Goal: Transaction & Acquisition: Download file/media

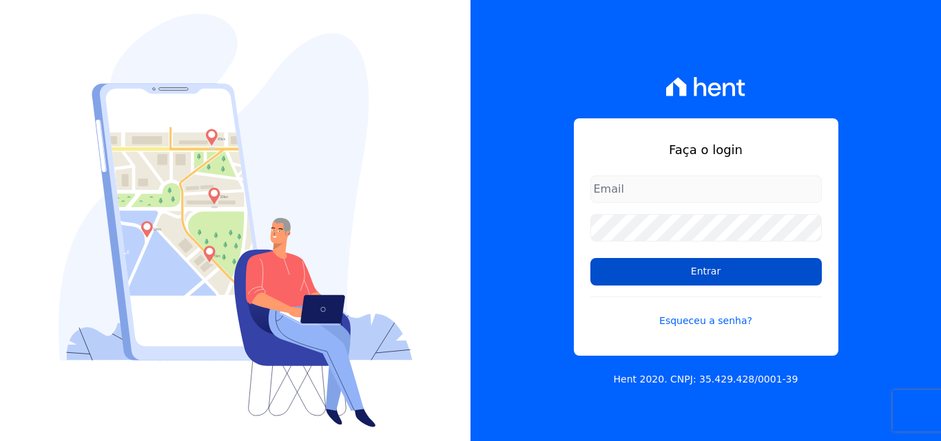
type input "[PERSON_NAME][EMAIL_ADDRESS][PERSON_NAME][DOMAIN_NAME]"
click at [687, 271] on input "Entrar" at bounding box center [705, 272] width 231 height 28
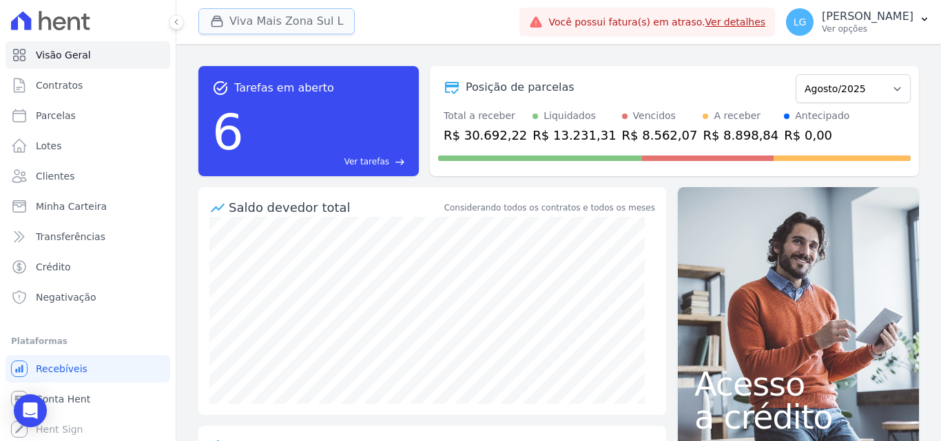
click at [241, 30] on button "Viva Mais Zona Sul L" at bounding box center [276, 21] width 156 height 26
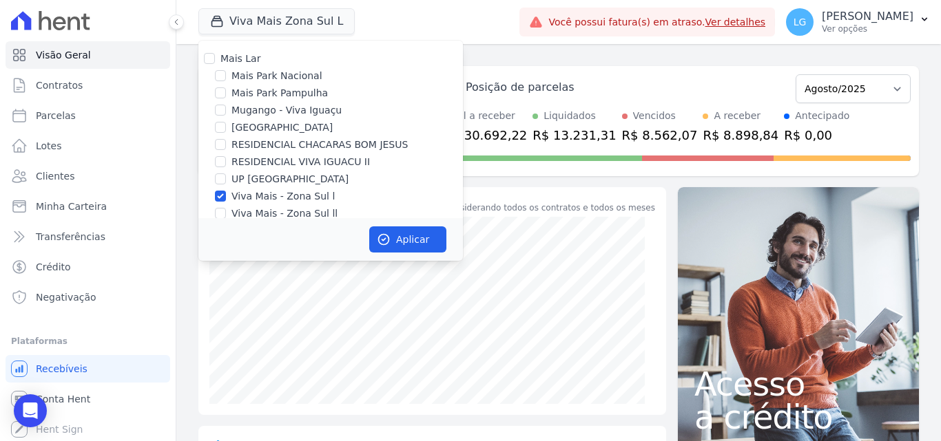
click at [243, 61] on label "Mais Lar" at bounding box center [240, 58] width 40 height 11
click at [215, 61] on input "Mais Lar" at bounding box center [209, 58] width 11 height 11
checkbox input "true"
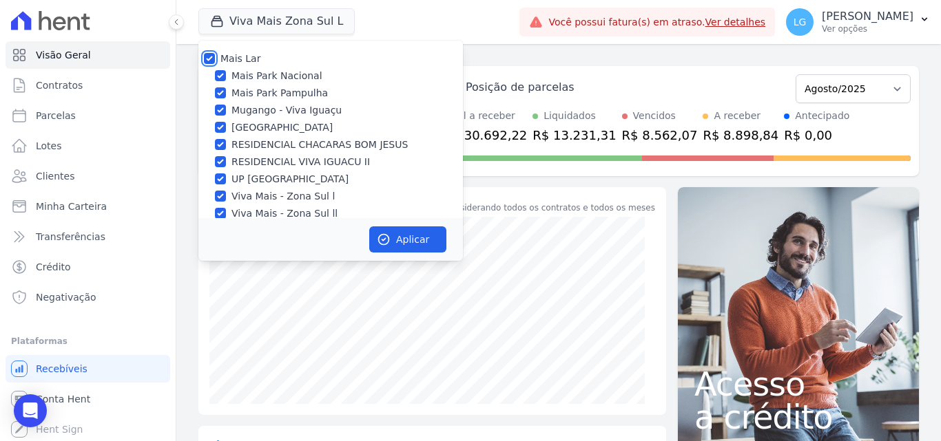
checkbox input "true"
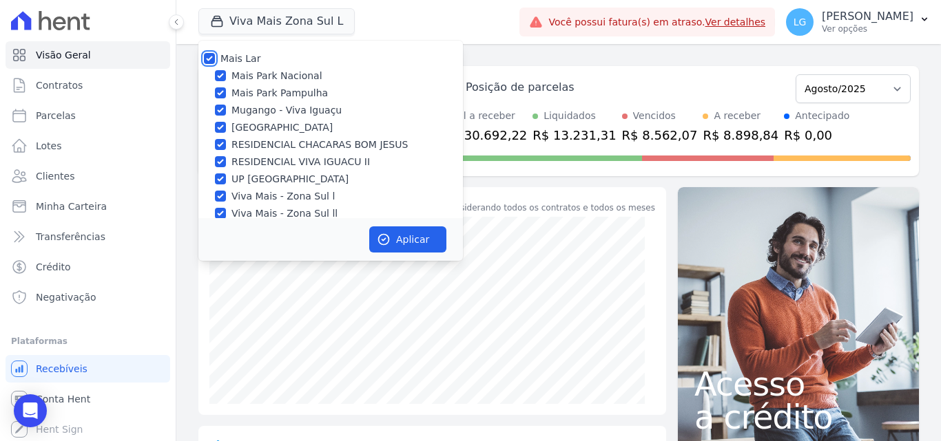
checkbox input "true"
click at [395, 242] on button "Aplicar" at bounding box center [407, 240] width 77 height 26
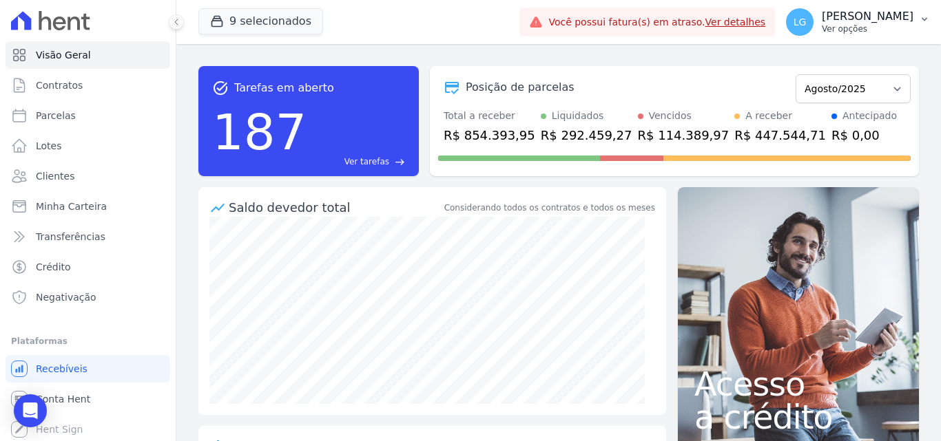
click at [857, 22] on p "[PERSON_NAME]" at bounding box center [867, 17] width 92 height 14
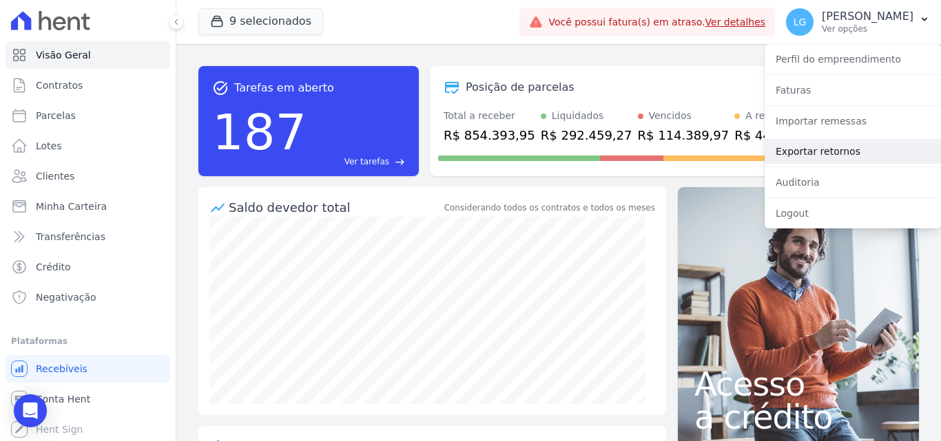
click at [817, 152] on link "Exportar retornos" at bounding box center [852, 151] width 176 height 25
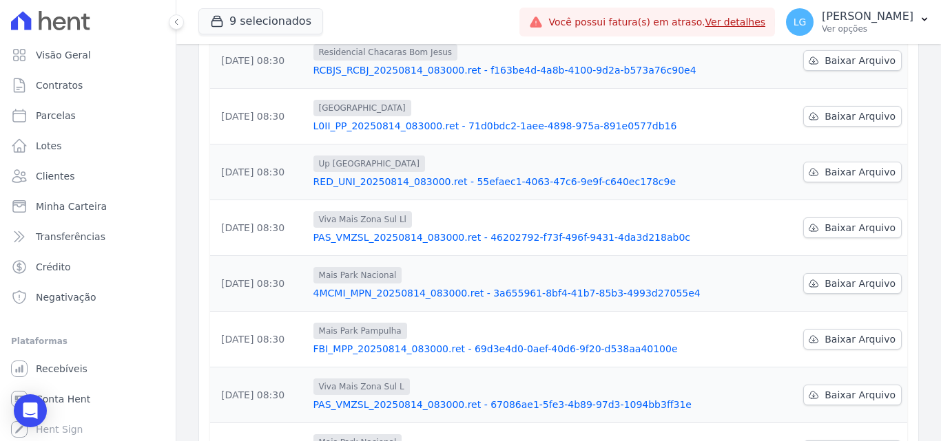
scroll to position [264, 0]
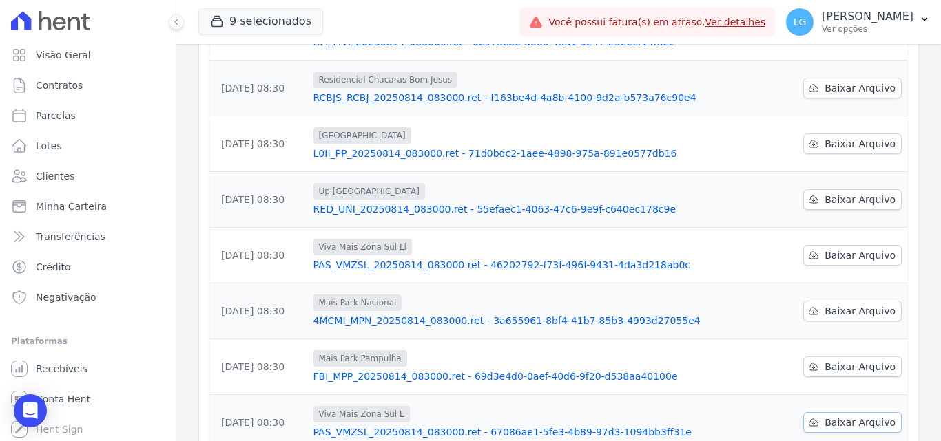
click at [855, 416] on span "Baixar Arquivo" at bounding box center [859, 423] width 71 height 14
click at [861, 360] on span "Baixar Arquivo" at bounding box center [859, 367] width 71 height 14
click at [860, 301] on link "Baixar Arquivo" at bounding box center [852, 311] width 98 height 21
click at [869, 249] on span "Baixar Arquivo" at bounding box center [859, 256] width 71 height 14
click at [863, 193] on span "Baixar Arquivo" at bounding box center [859, 200] width 71 height 14
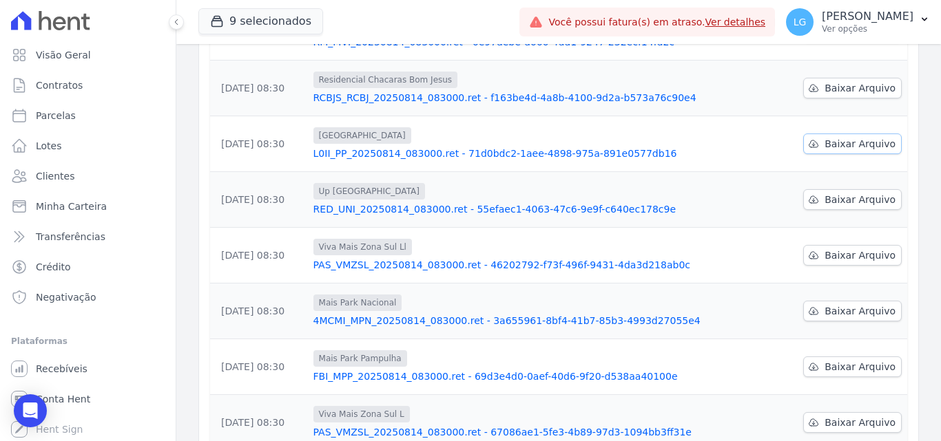
click at [859, 134] on link "Baixar Arquivo" at bounding box center [852, 144] width 98 height 21
click at [855, 81] on span "Baixar Arquivo" at bounding box center [859, 88] width 71 height 14
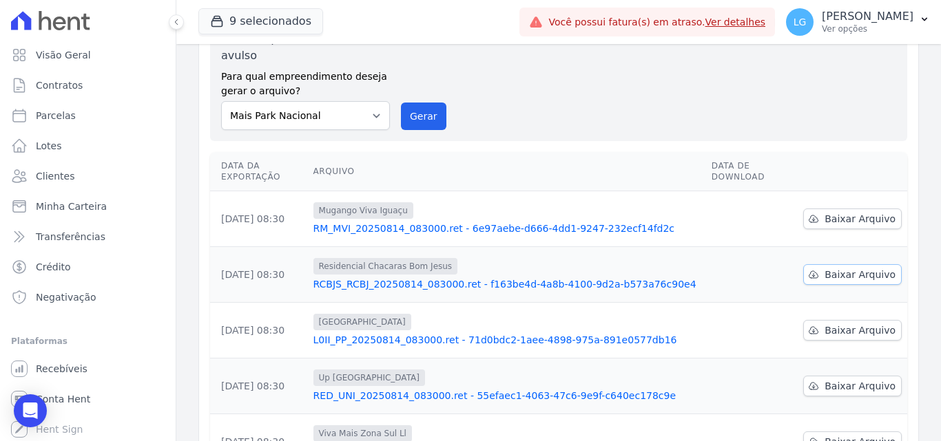
scroll to position [57, 0]
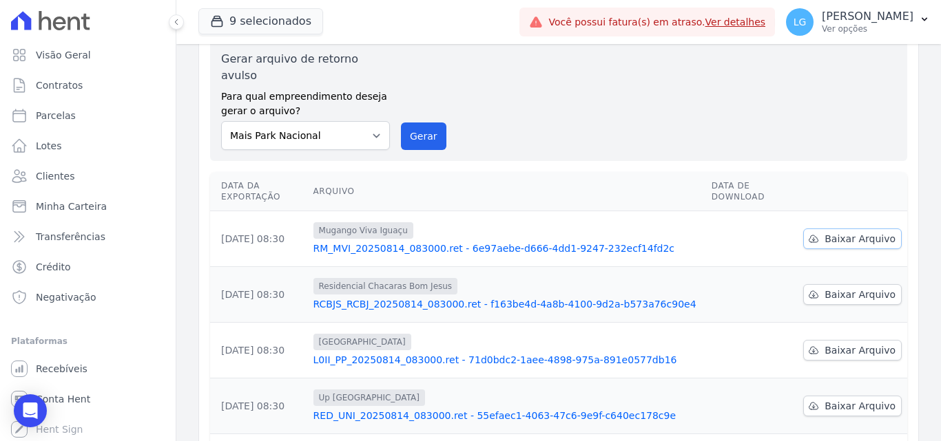
click at [857, 232] on span "Baixar Arquivo" at bounding box center [859, 239] width 71 height 14
click at [821, 23] on p "[PERSON_NAME]" at bounding box center [867, 17] width 92 height 14
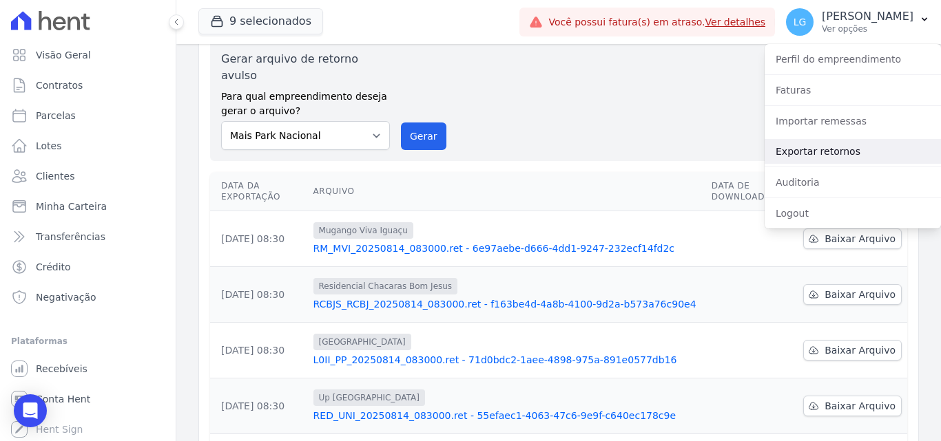
click at [810, 152] on link "Exportar retornos" at bounding box center [852, 151] width 176 height 25
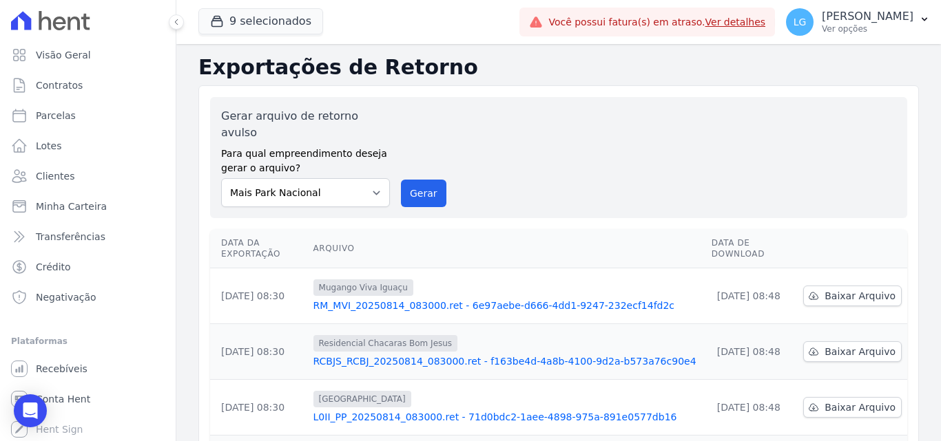
scroll to position [429, 0]
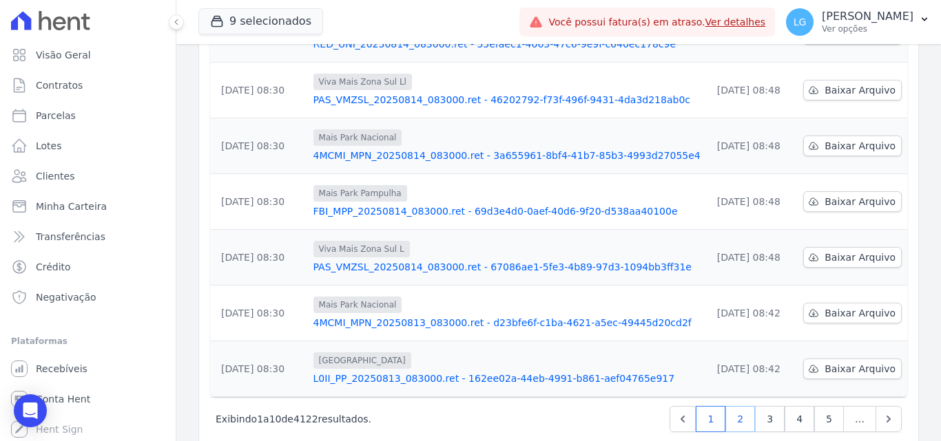
click at [726, 406] on link "2" at bounding box center [740, 419] width 30 height 26
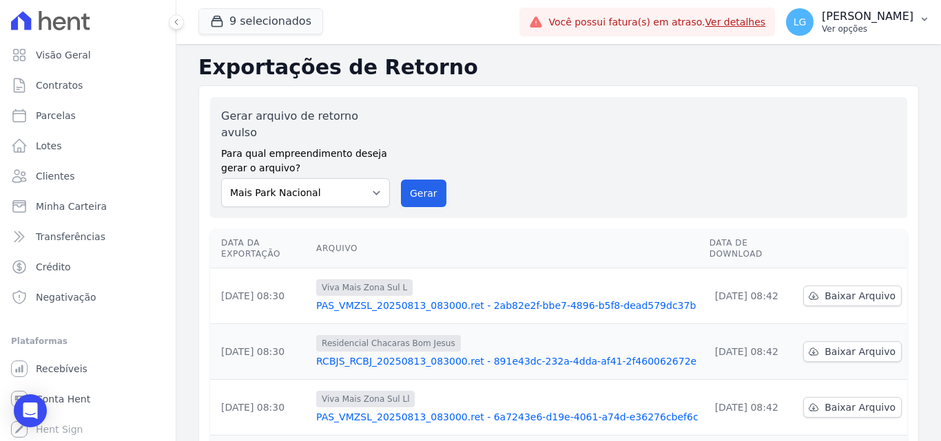
click at [846, 7] on button "LG [PERSON_NAME] Ver opções" at bounding box center [858, 22] width 166 height 39
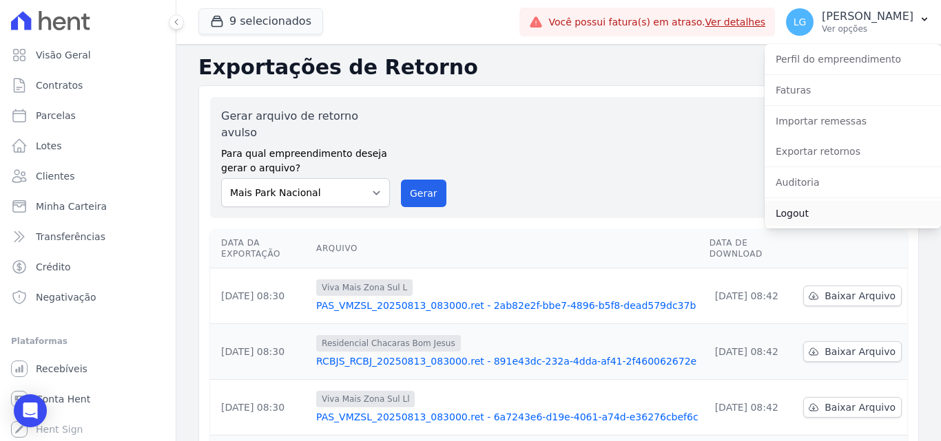
click at [786, 219] on link "Logout" at bounding box center [852, 213] width 176 height 25
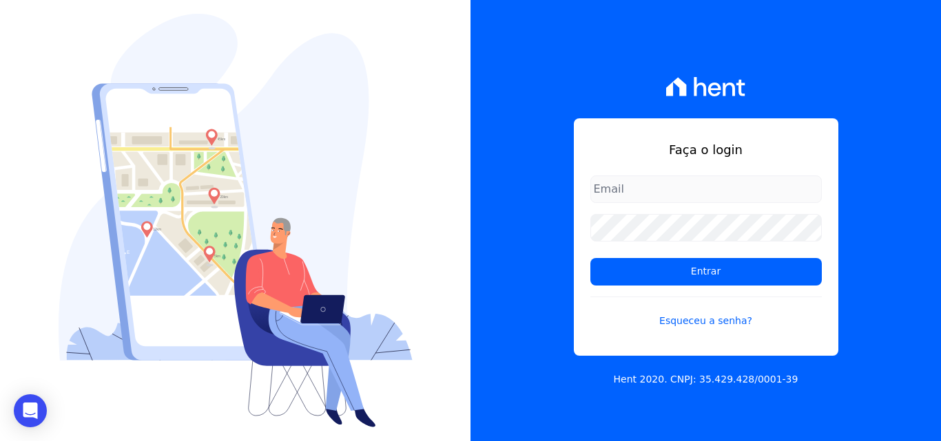
type input "[PERSON_NAME][EMAIL_ADDRESS][DOMAIN_NAME]"
